Goal: Task Accomplishment & Management: Manage account settings

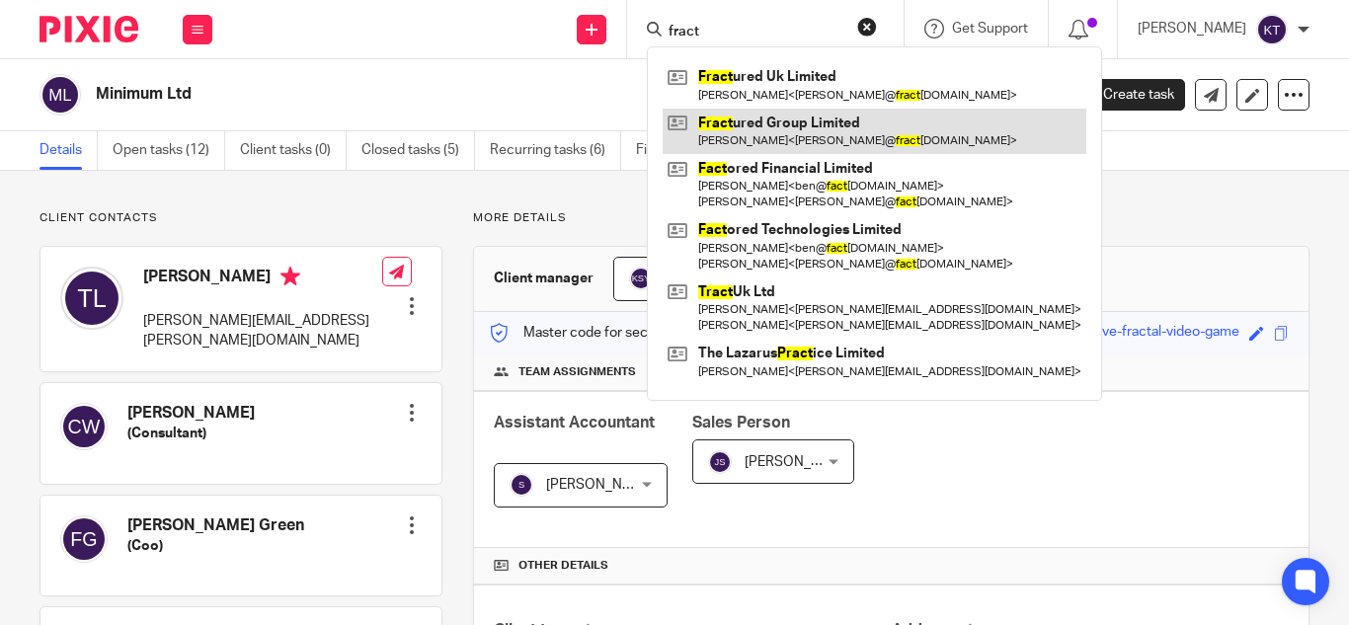
type input "fract"
click at [785, 126] on link at bounding box center [874, 131] width 424 height 45
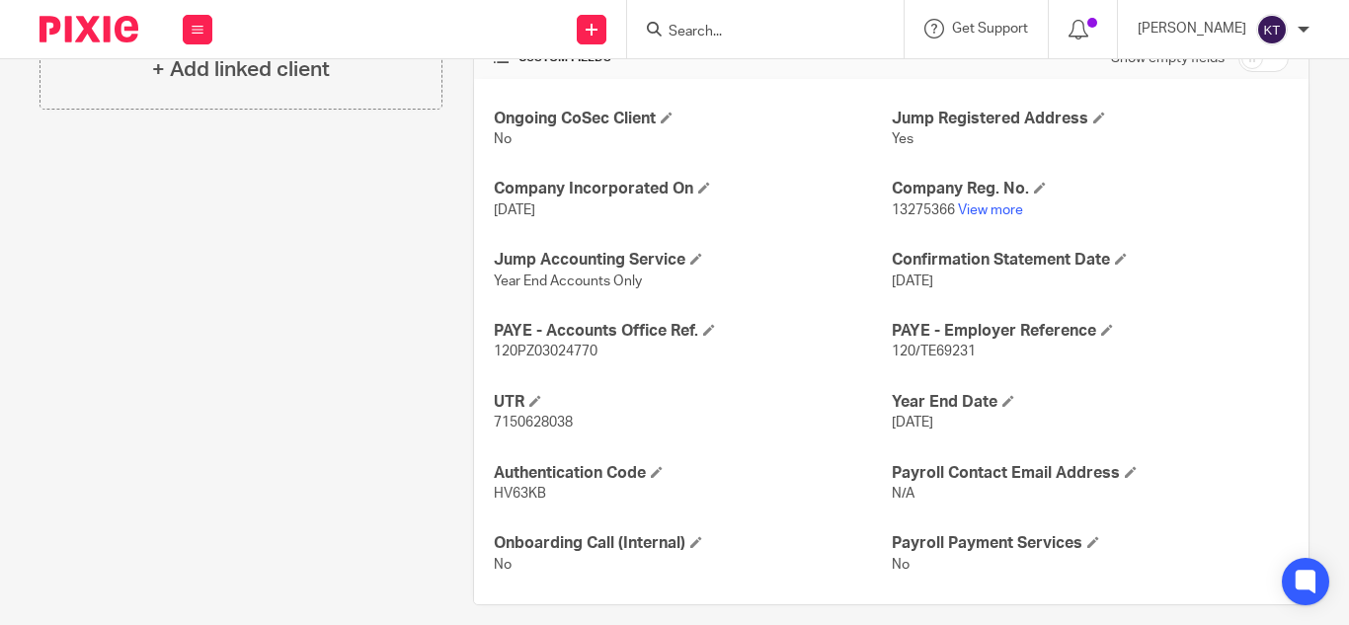
scroll to position [704, 0]
click at [977, 207] on link "View more" at bounding box center [990, 209] width 65 height 14
click at [718, 38] on input "Search" at bounding box center [755, 33] width 178 height 18
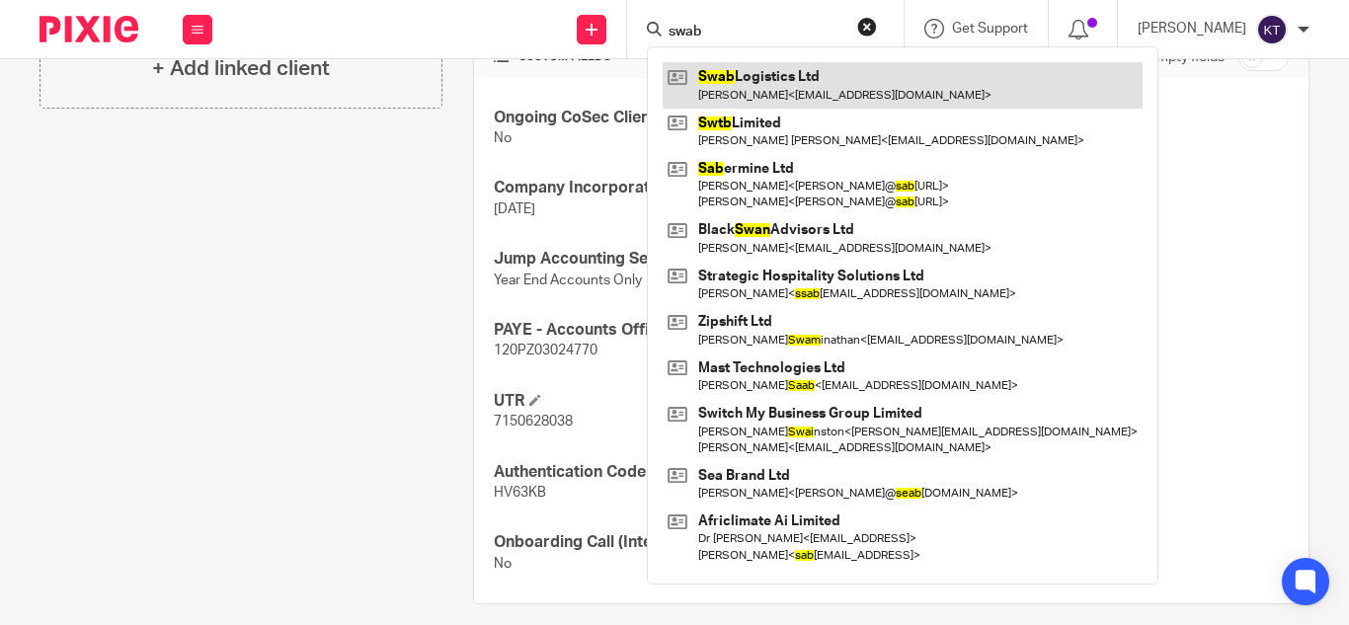
type input "swab"
click at [758, 89] on link at bounding box center [902, 84] width 480 height 45
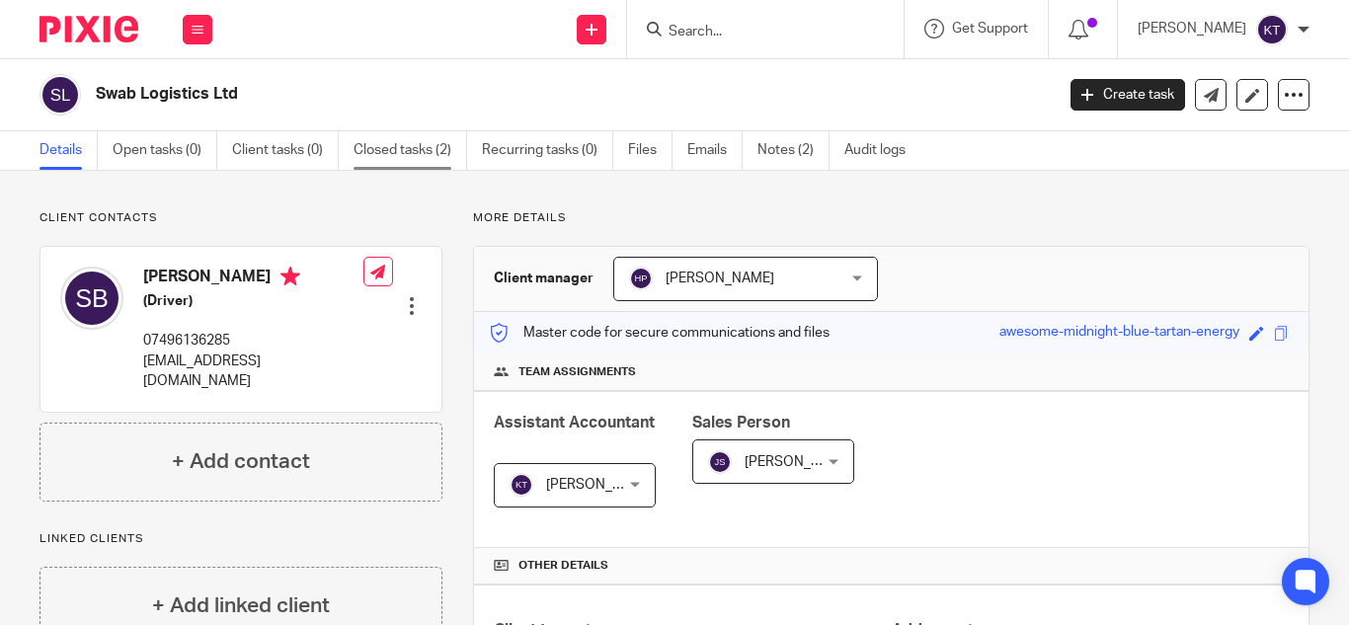
click at [382, 148] on link "Closed tasks (2)" at bounding box center [410, 150] width 114 height 39
click at [717, 33] on div at bounding box center [765, 29] width 276 height 58
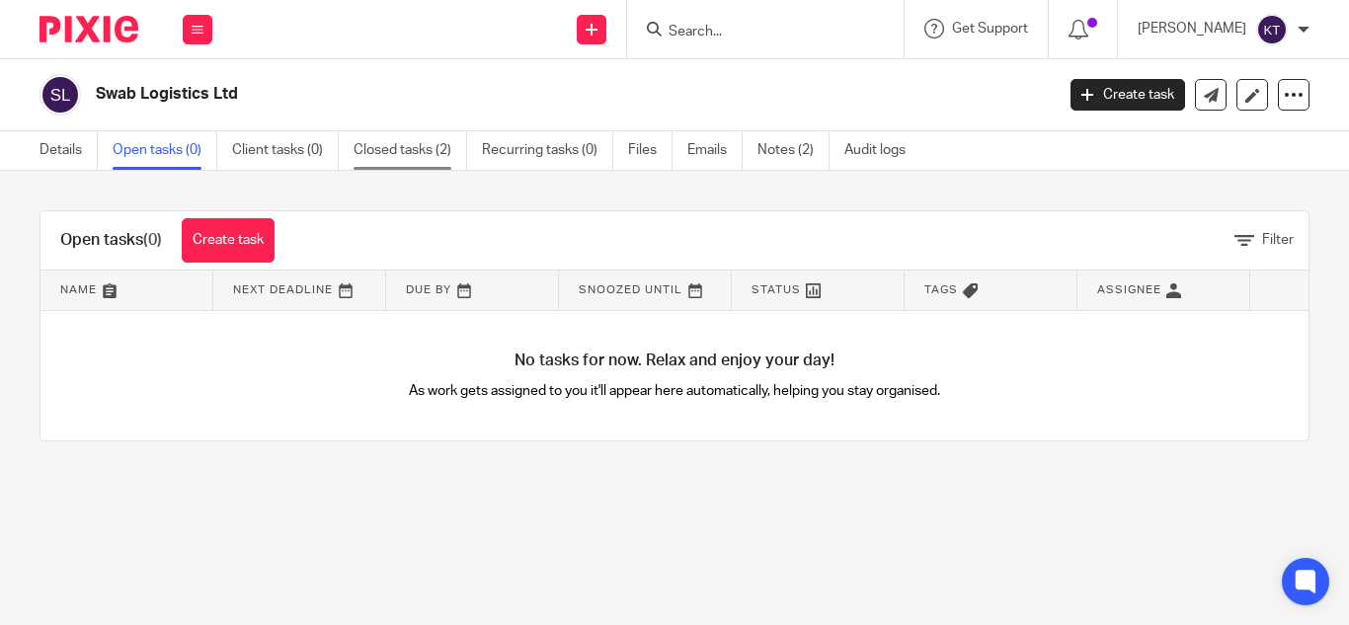
click at [414, 158] on link "Closed tasks (2)" at bounding box center [410, 150] width 114 height 39
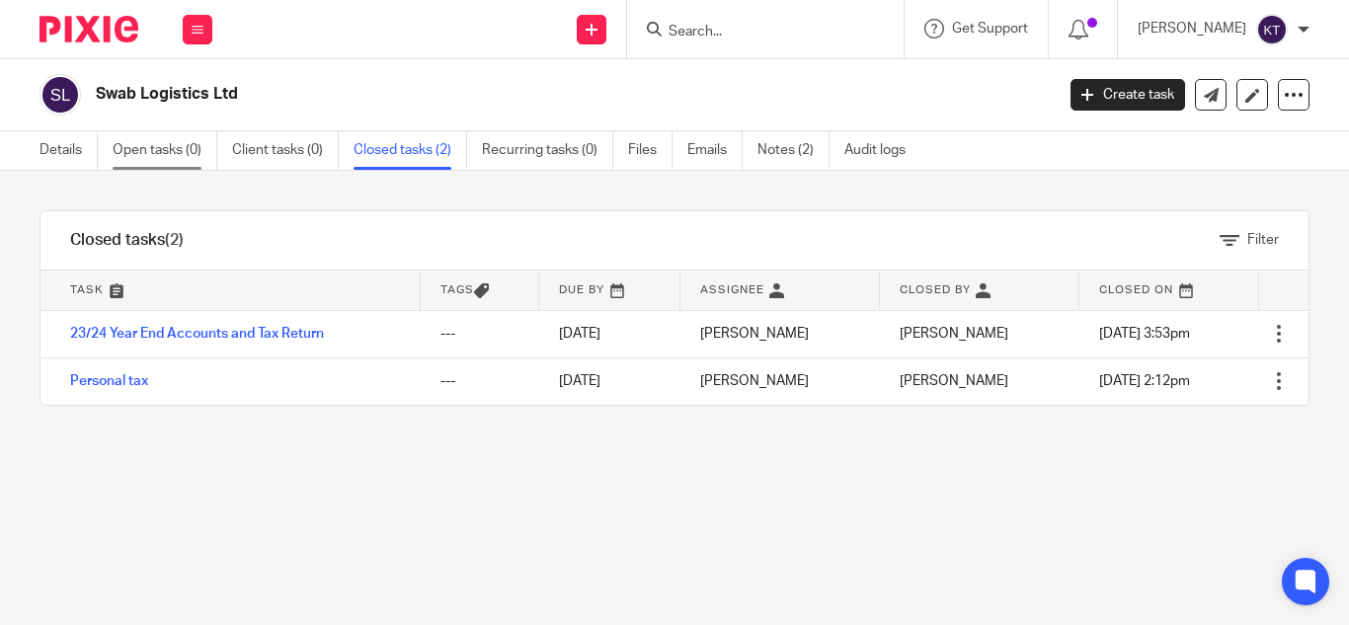
click at [150, 147] on link "Open tasks (0)" at bounding box center [165, 150] width 105 height 39
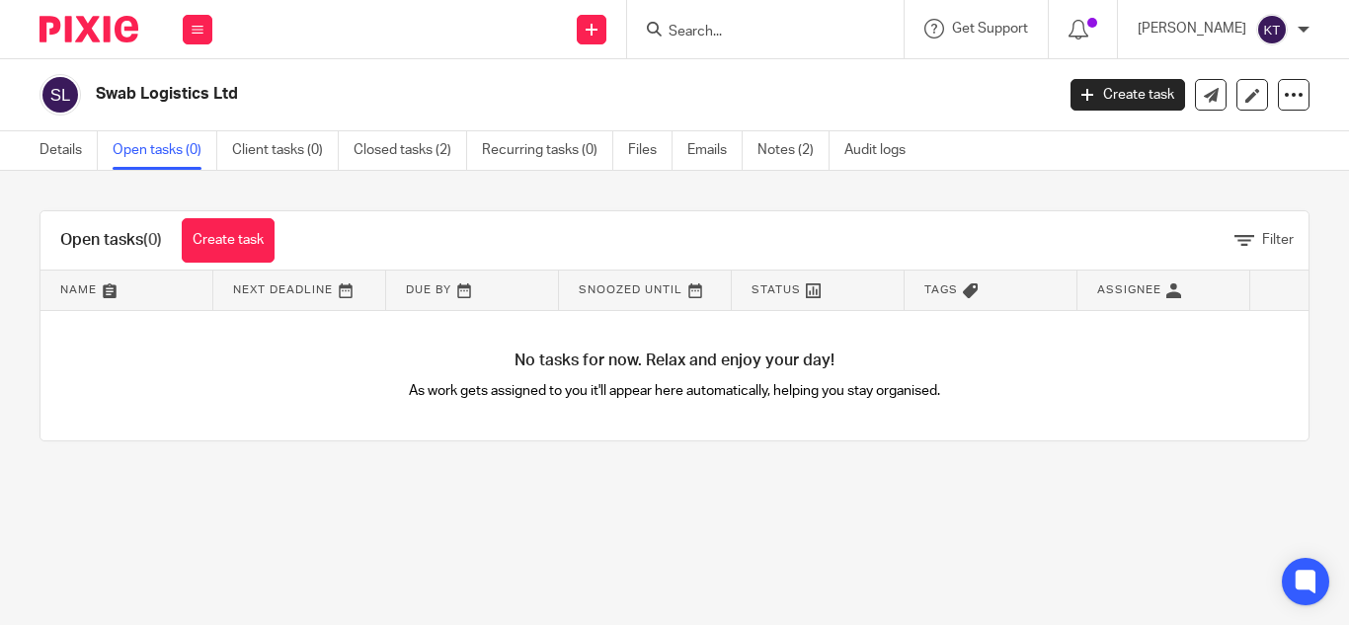
click at [696, 28] on input "Search" at bounding box center [755, 33] width 178 height 18
